Goal: Information Seeking & Learning: Check status

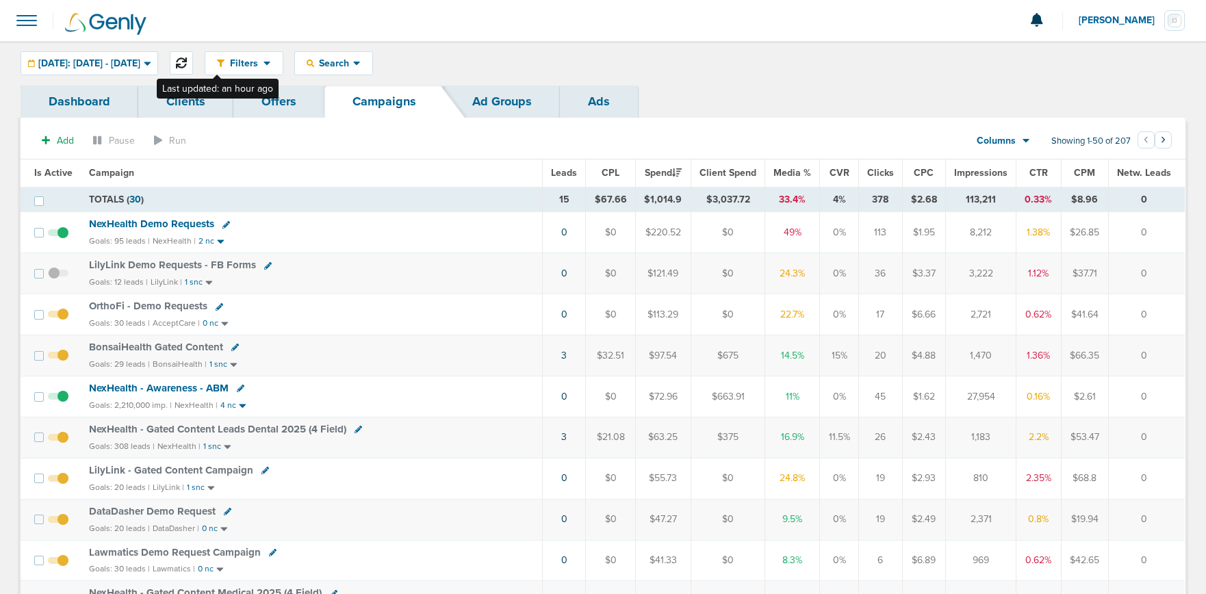
click at [187, 62] on icon at bounding box center [181, 62] width 11 height 11
click at [561, 233] on link "1" at bounding box center [560, 233] width 3 height 12
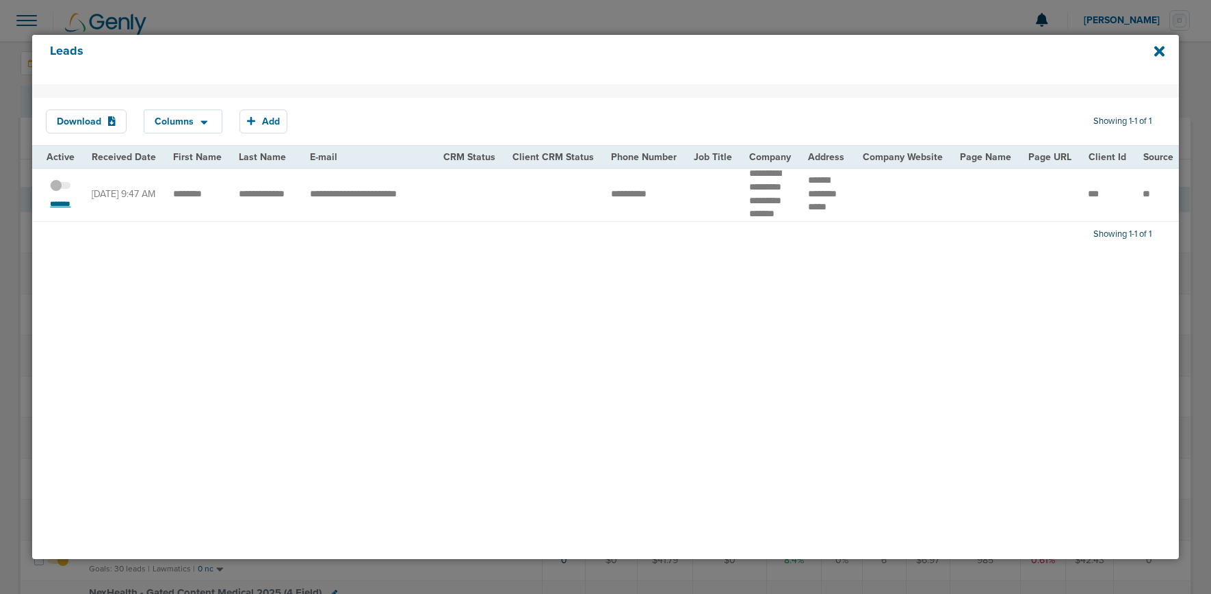
click at [63, 209] on small "*******" at bounding box center [60, 203] width 29 height 11
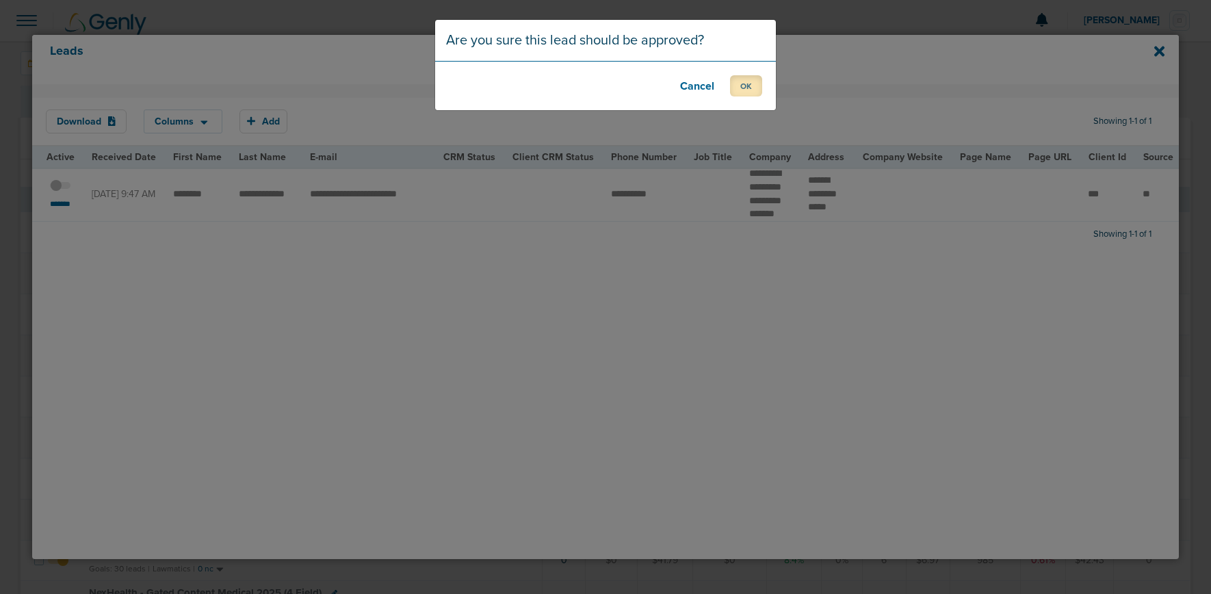
click at [744, 88] on button "OK" at bounding box center [746, 85] width 32 height 21
click at [743, 89] on button "OK" at bounding box center [746, 85] width 32 height 21
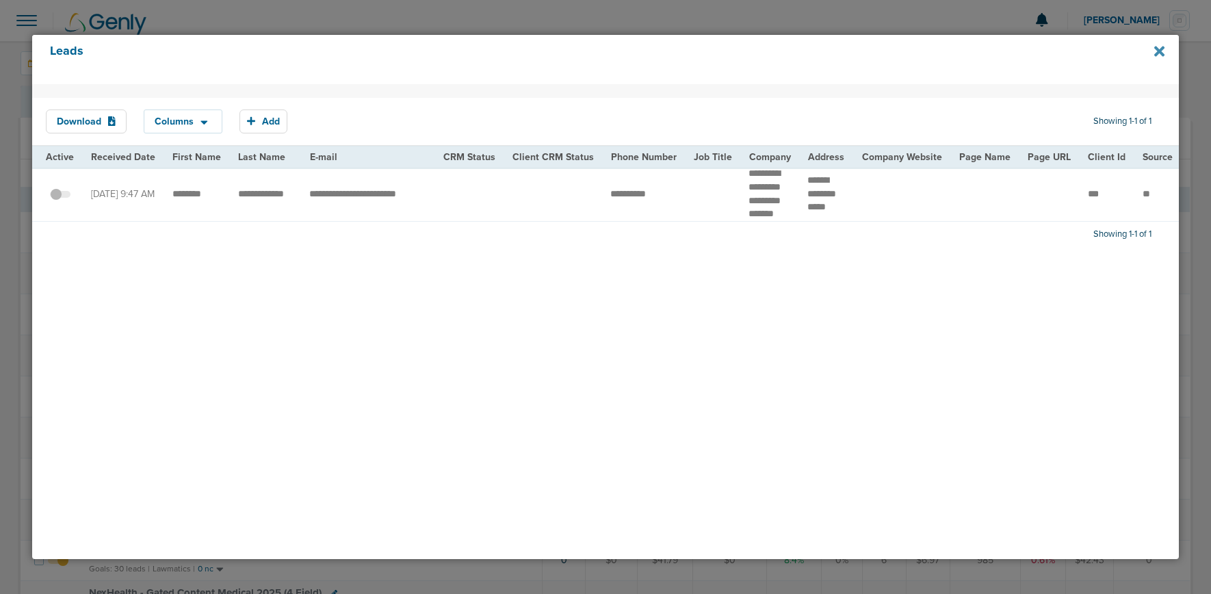
click at [1155, 54] on icon at bounding box center [1160, 51] width 10 height 10
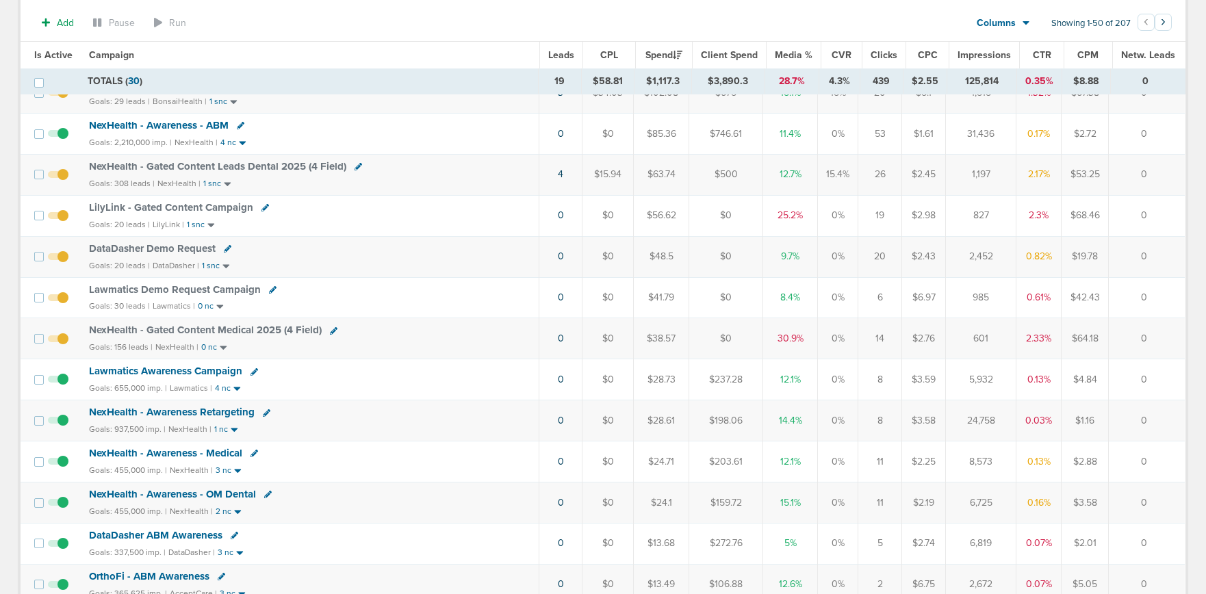
scroll to position [301, 0]
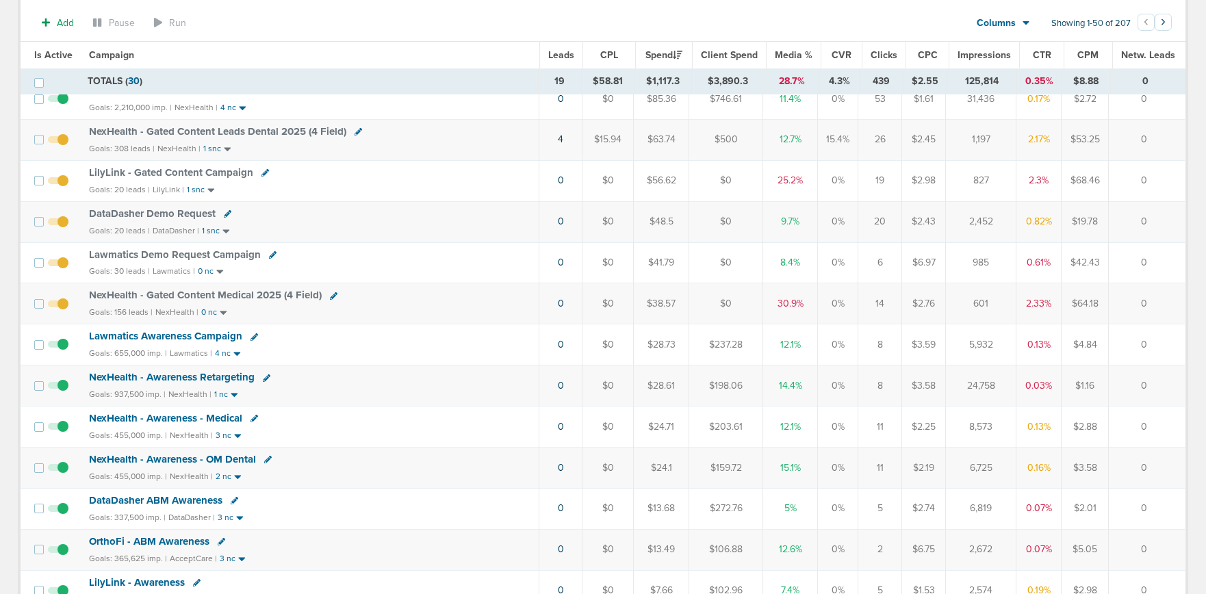
click at [261, 292] on span "NexHealth - Gated Content Medical 2025 (4 Field)" at bounding box center [205, 295] width 233 height 12
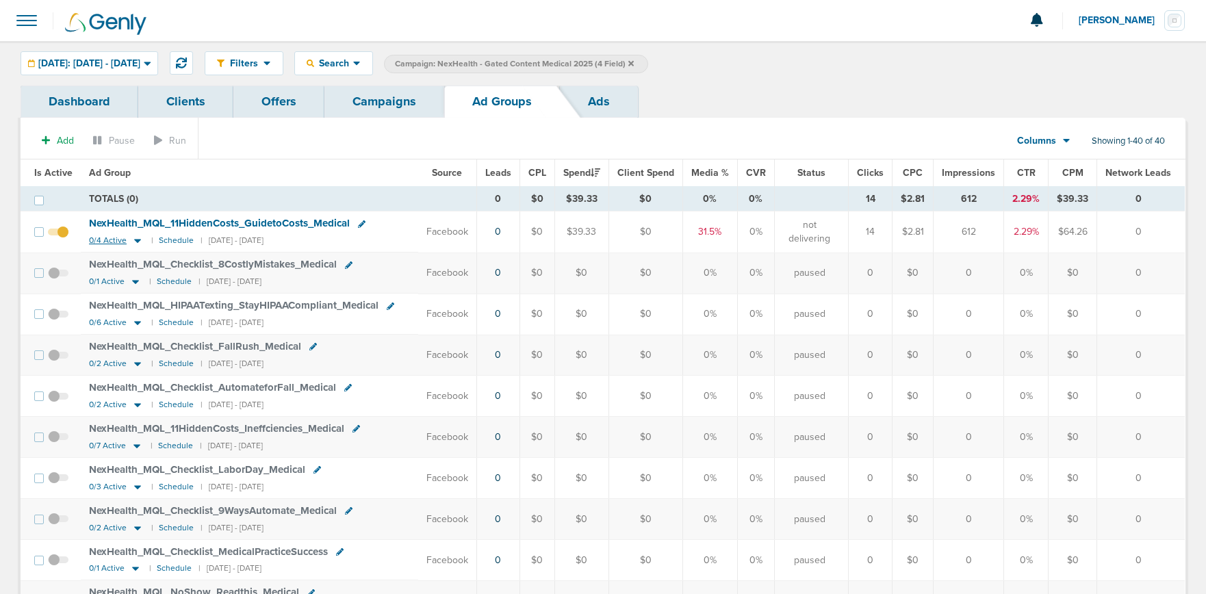
click at [136, 242] on icon at bounding box center [137, 242] width 7 height 4
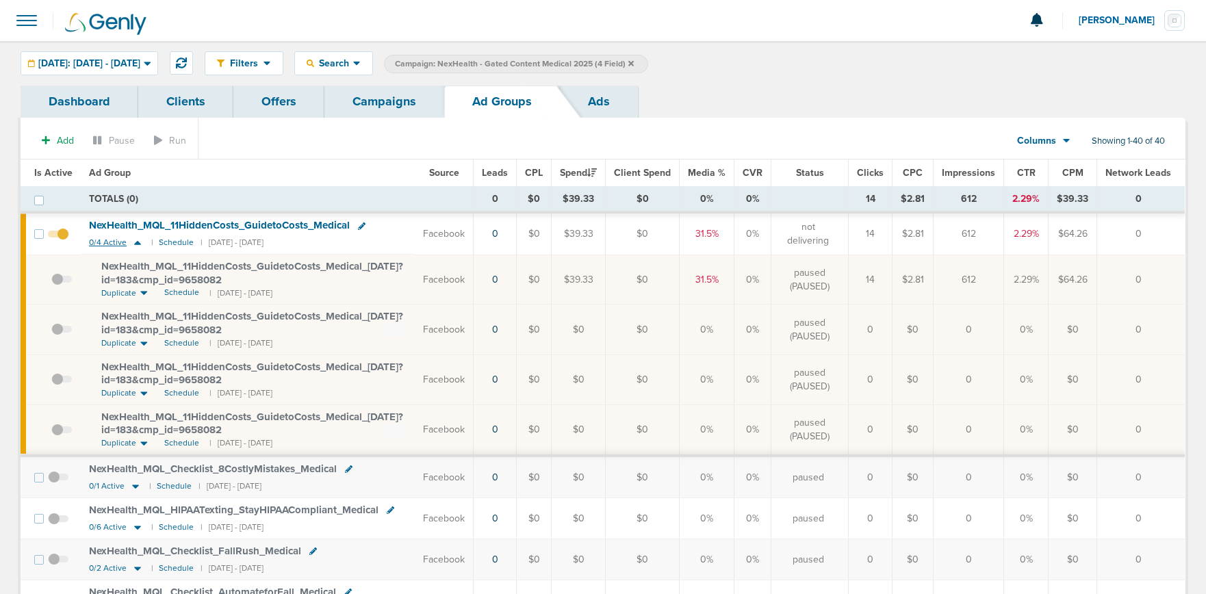
click at [136, 242] on icon at bounding box center [137, 243] width 7 height 4
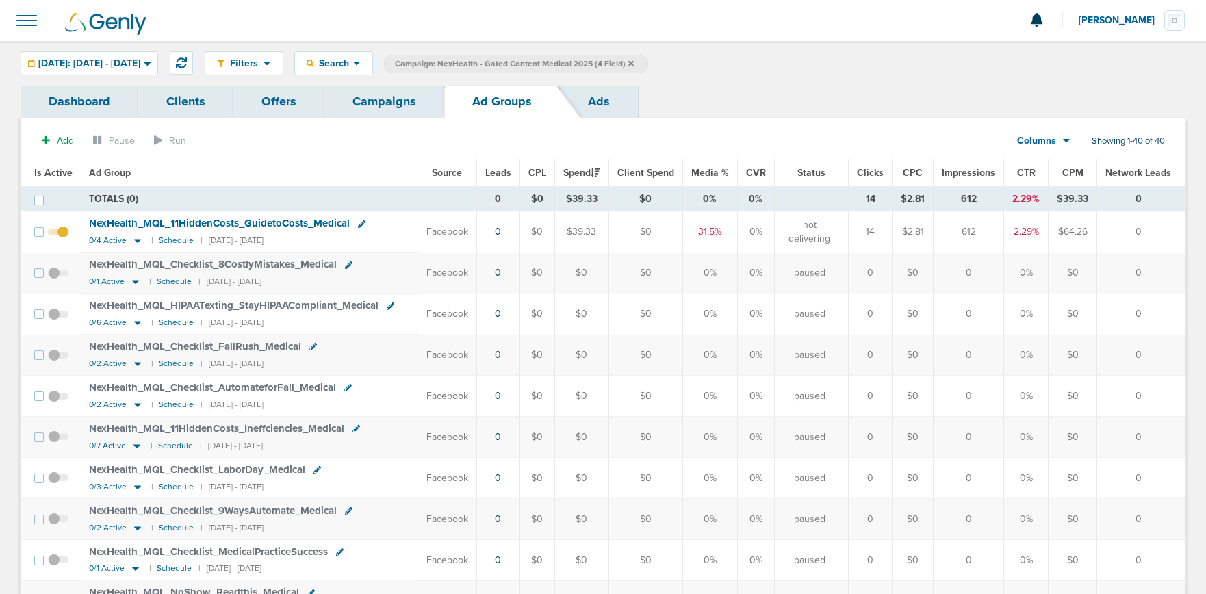
click at [371, 103] on link "Campaigns" at bounding box center [384, 102] width 120 height 32
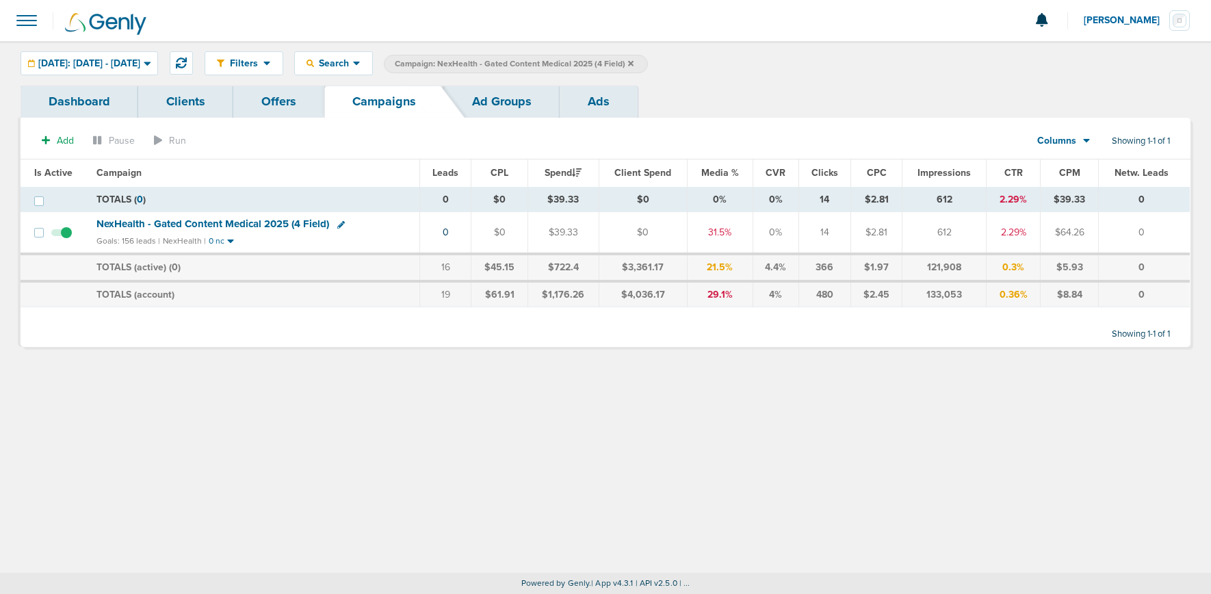
click at [634, 62] on icon at bounding box center [630, 62] width 5 height 5
